Goal: Transaction & Acquisition: Purchase product/service

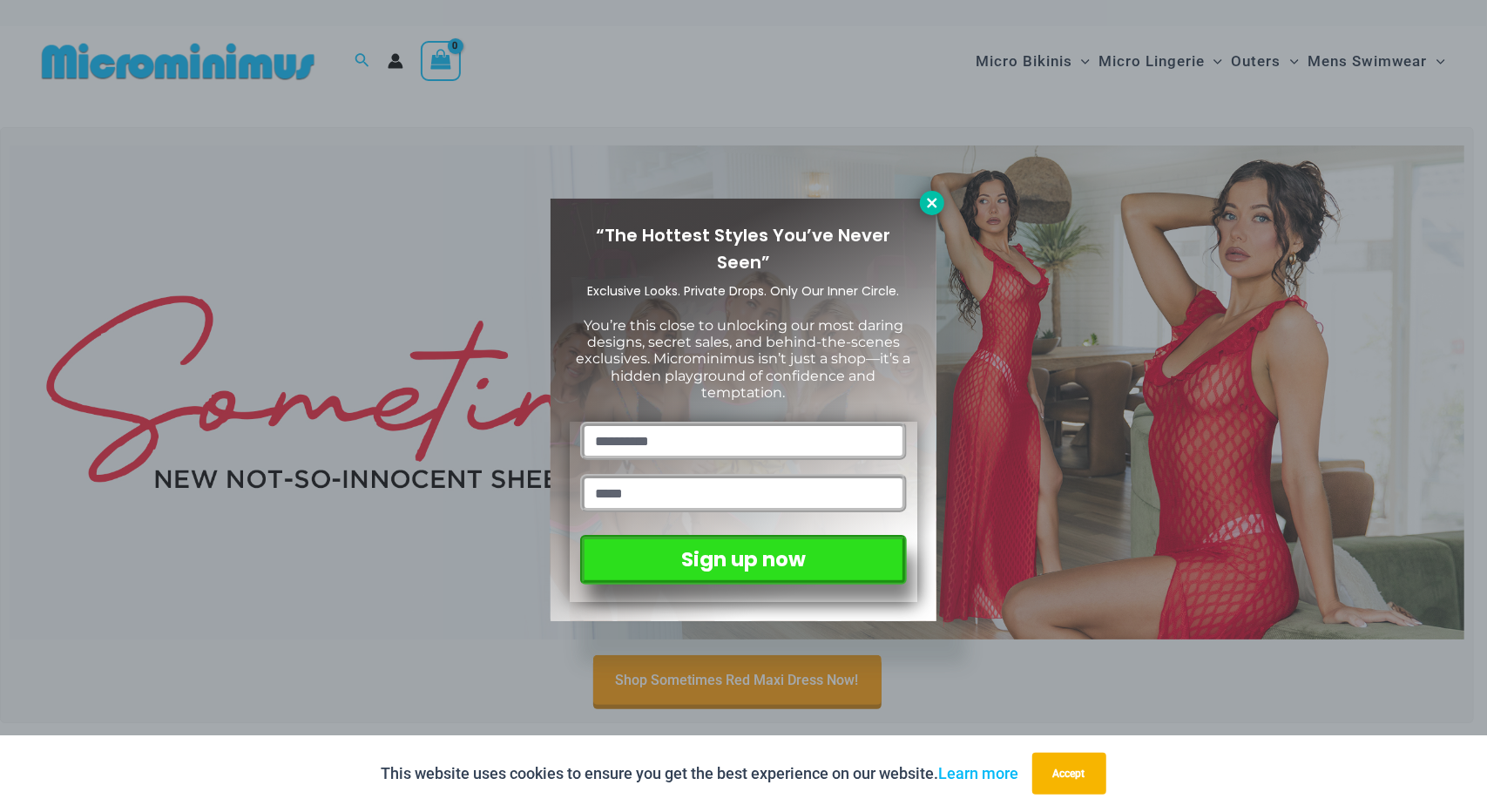
click at [935, 202] on icon at bounding box center [932, 203] width 15 height 15
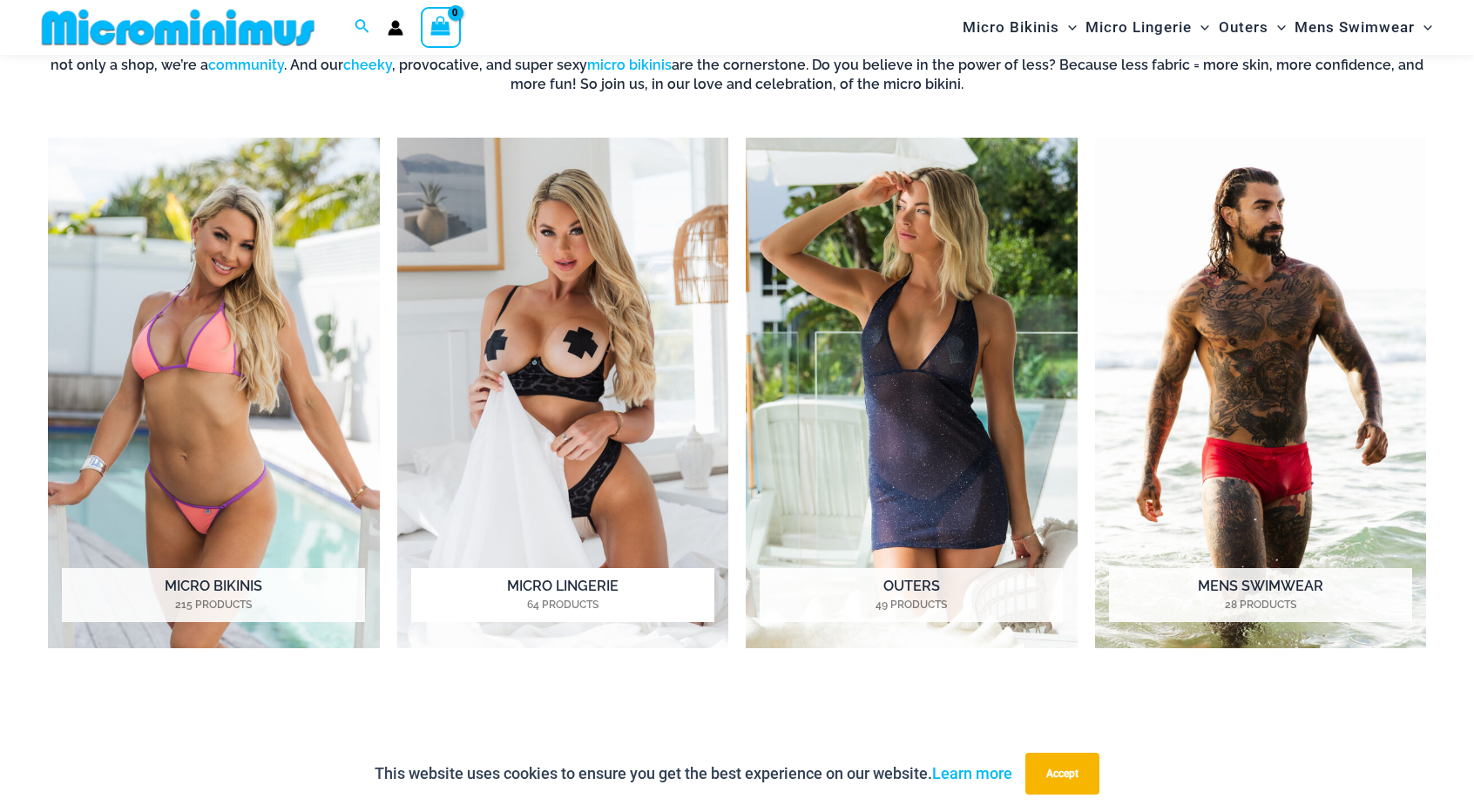
scroll to position [770, 0]
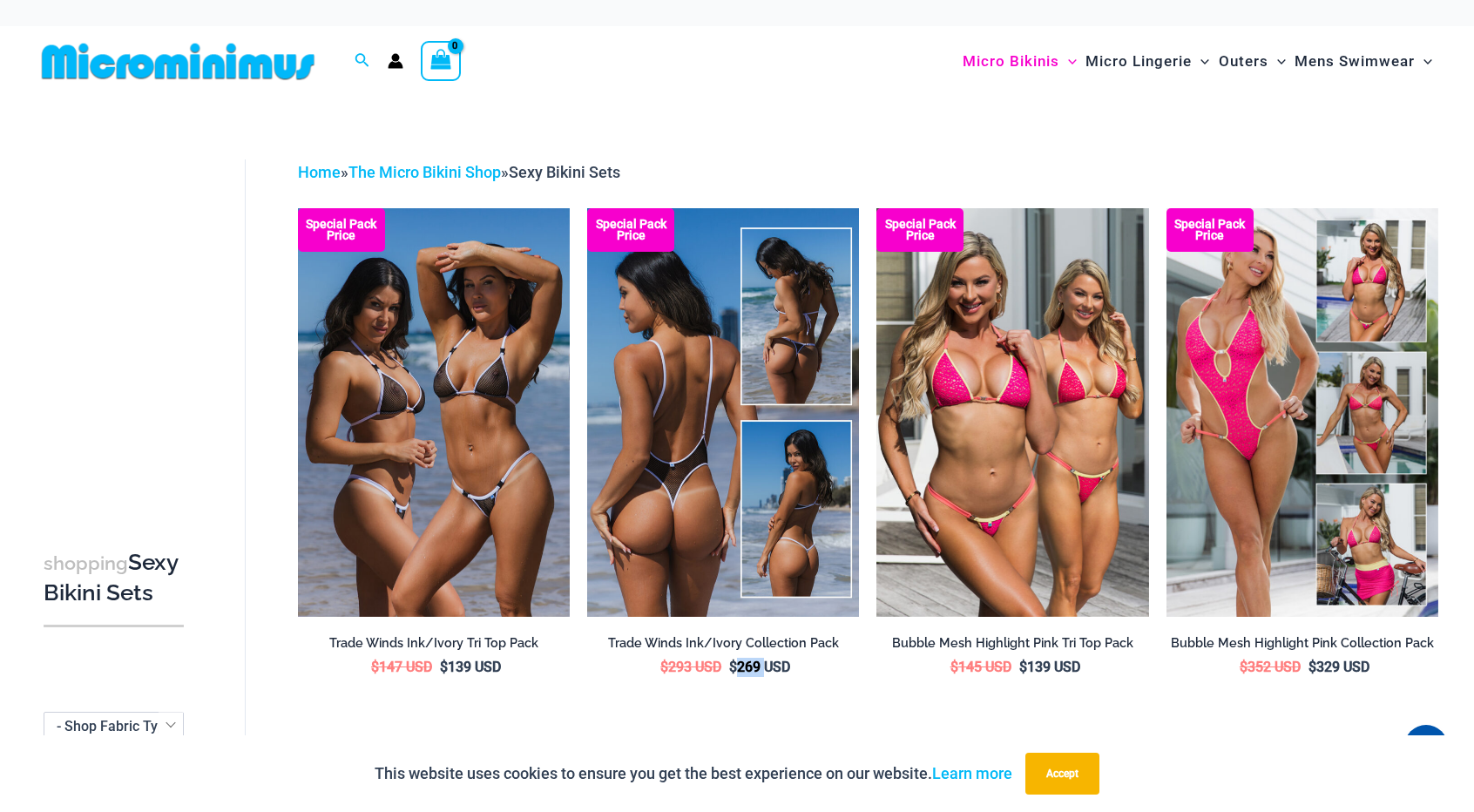
drag, startPoint x: 737, startPoint y: 668, endPoint x: 765, endPoint y: 668, distance: 28.0
click at [765, 668] on bdi "$ 269 USD" at bounding box center [760, 666] width 61 height 16
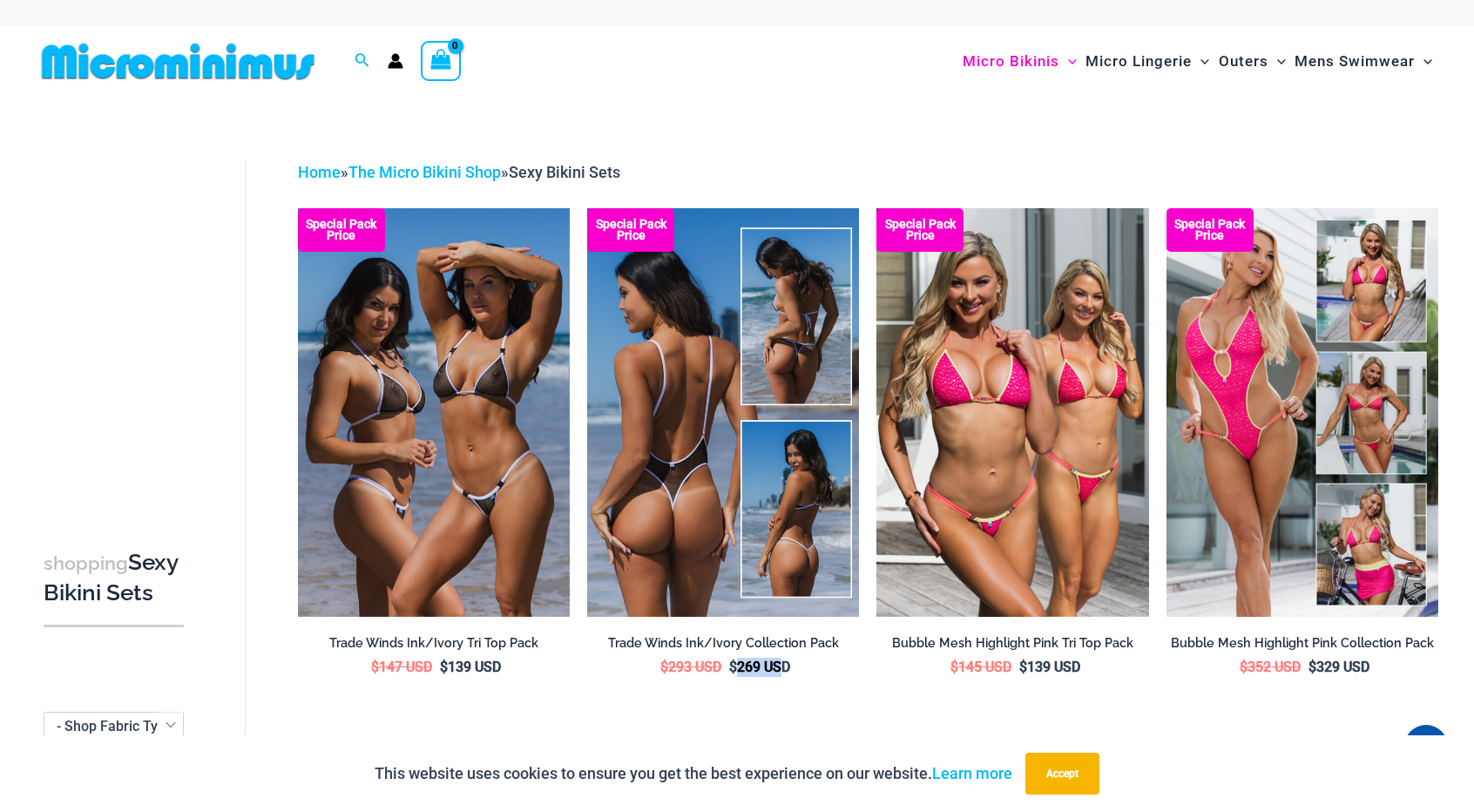
drag, startPoint x: 739, startPoint y: 671, endPoint x: 785, endPoint y: 669, distance: 46.0
click at [785, 669] on bdi "$ 269 USD" at bounding box center [760, 666] width 61 height 16
click at [837, 687] on li "Special Pack Price Trade Winds Ink/Ivory Collection Pack $ 293 USD Original pri…" at bounding box center [723, 454] width 272 height 493
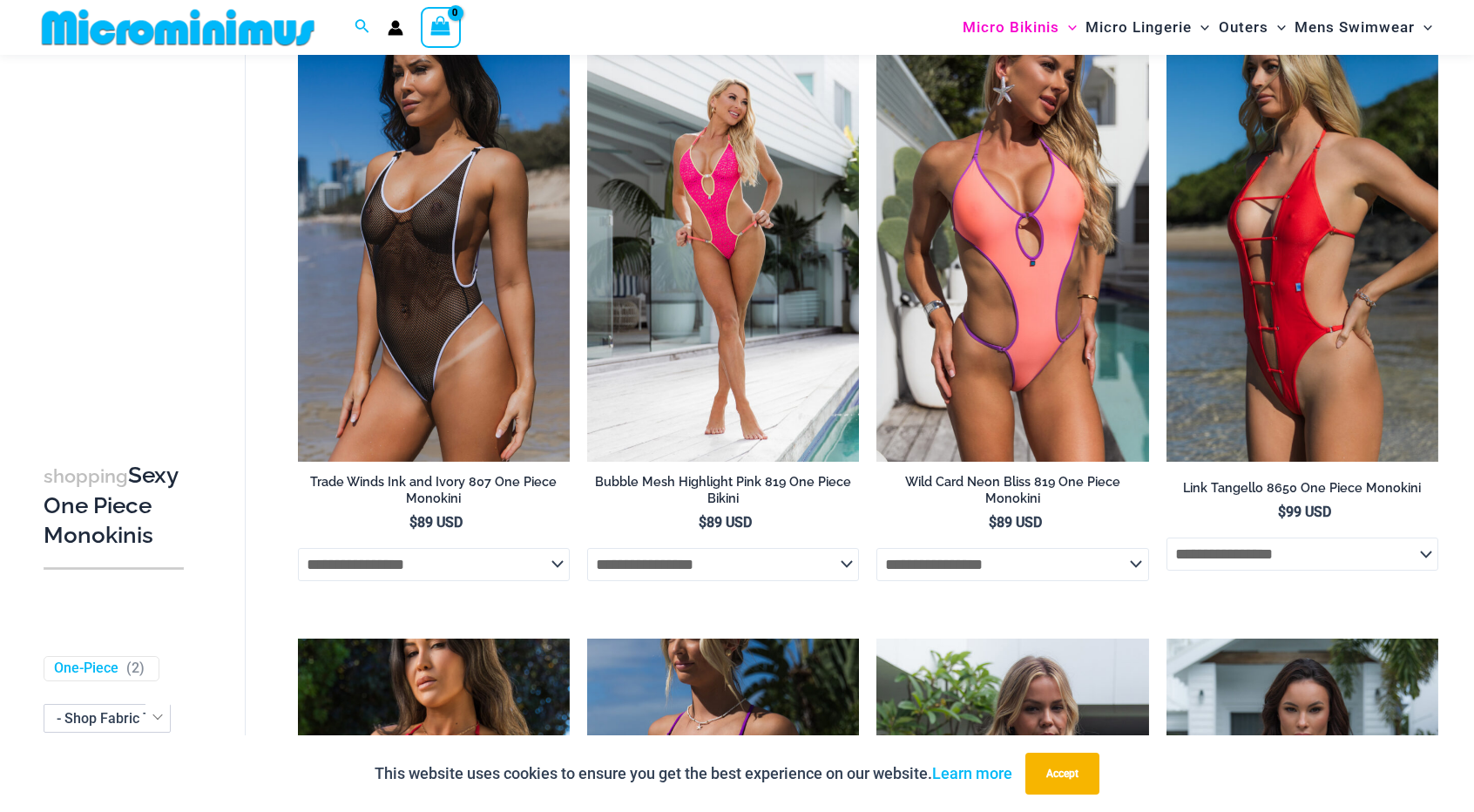
scroll to position [420, 0]
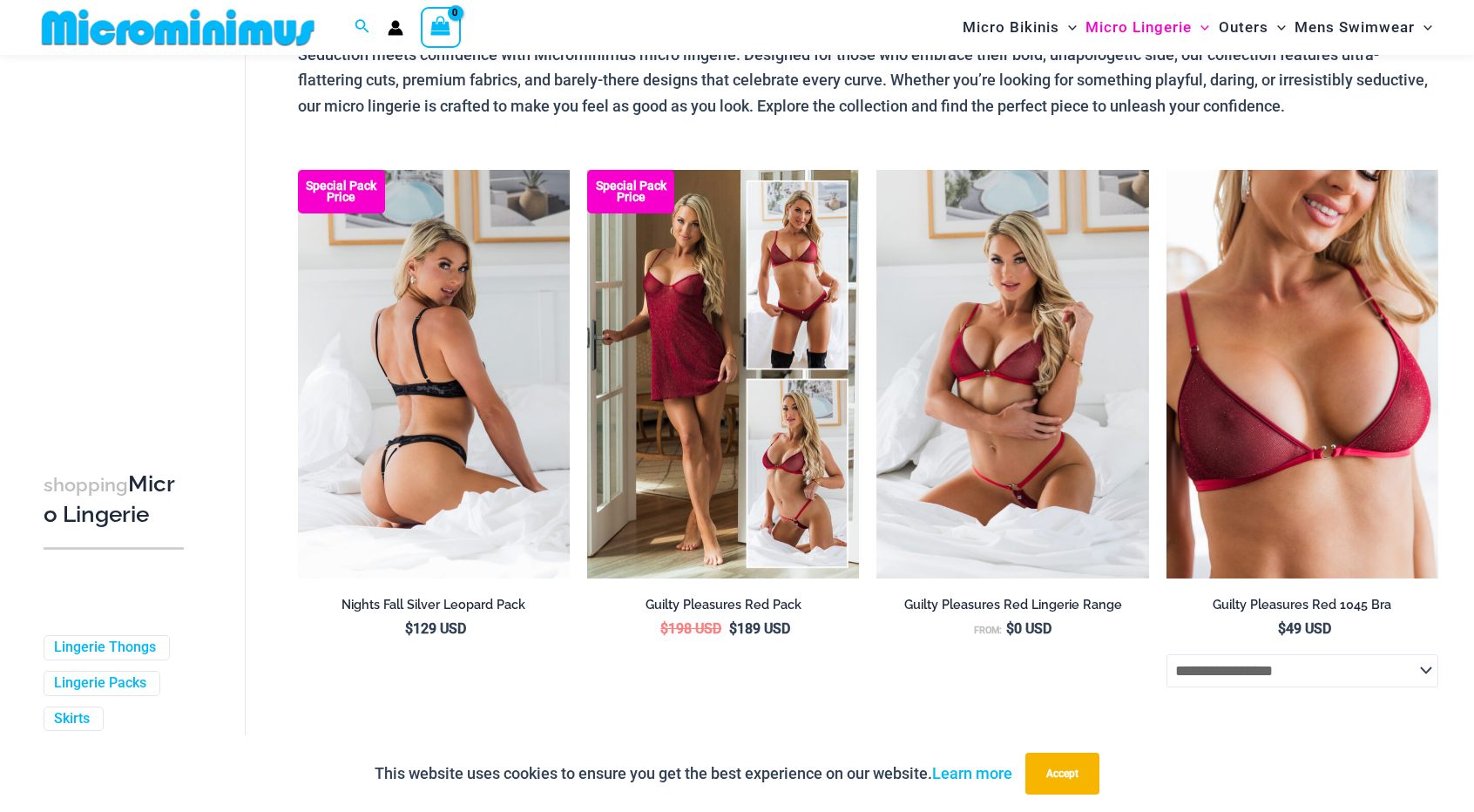
scroll to position [130, 0]
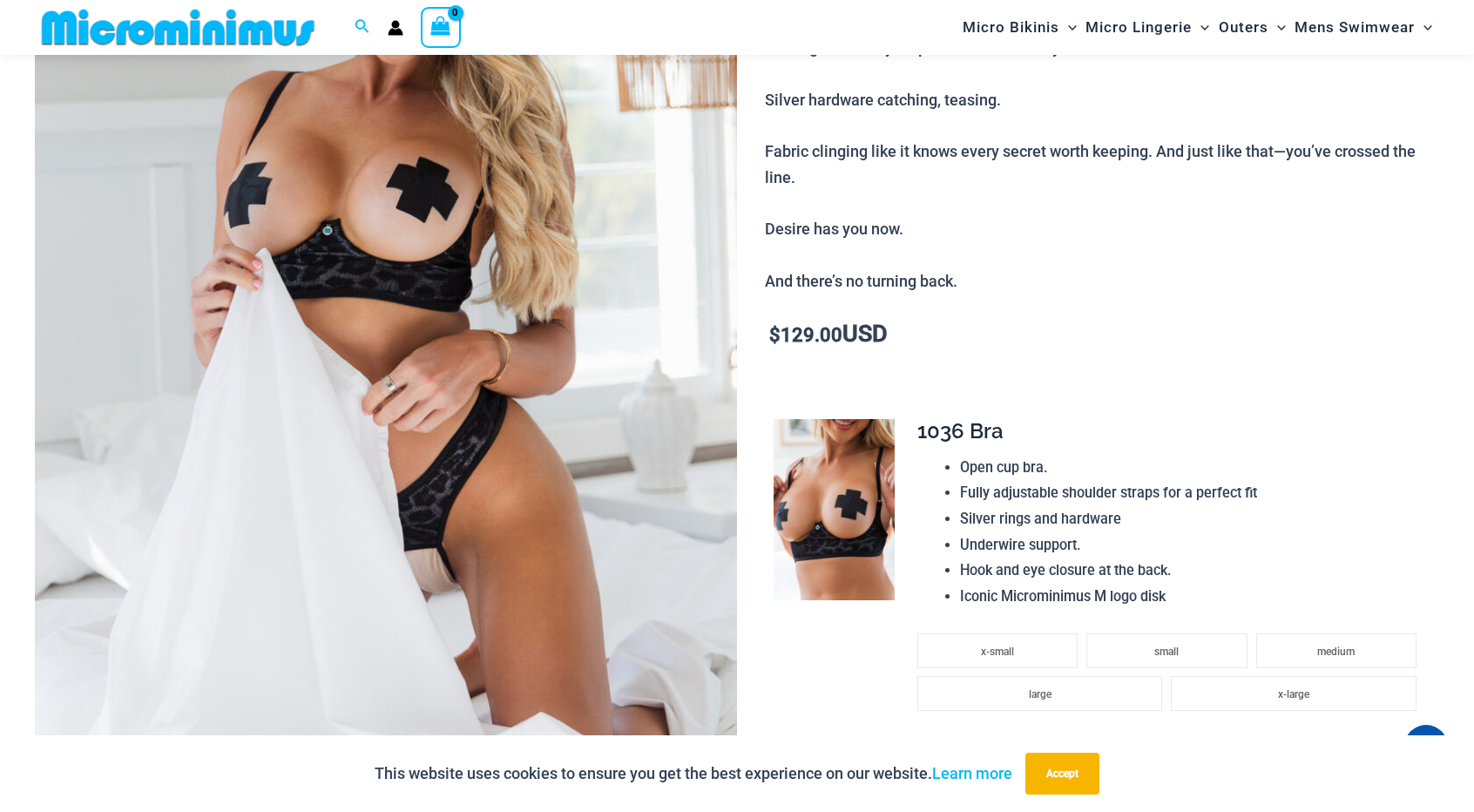
scroll to position [419, 0]
